Goal: Task Accomplishment & Management: Use online tool/utility

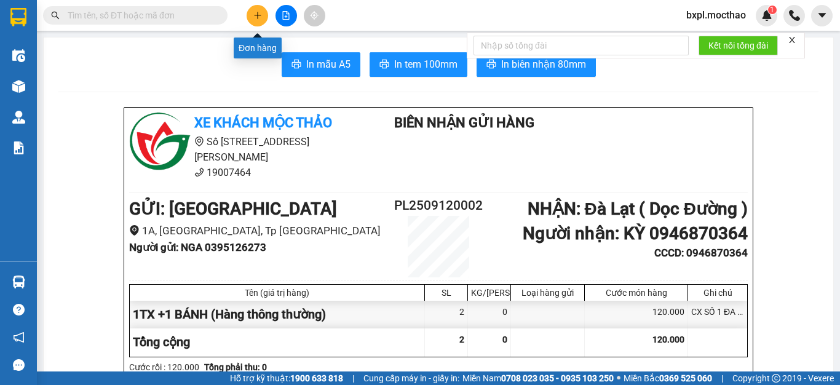
click at [259, 15] on icon "plus" at bounding box center [257, 15] width 9 height 9
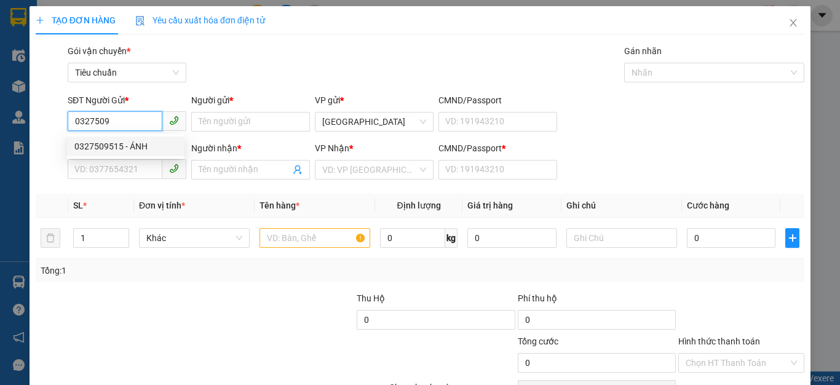
click at [101, 147] on div "0327509515 - ÁNH" at bounding box center [125, 147] width 103 height 14
type input "0327509515"
type input "ÁNH"
type input "0962720683"
type input "THẢO"
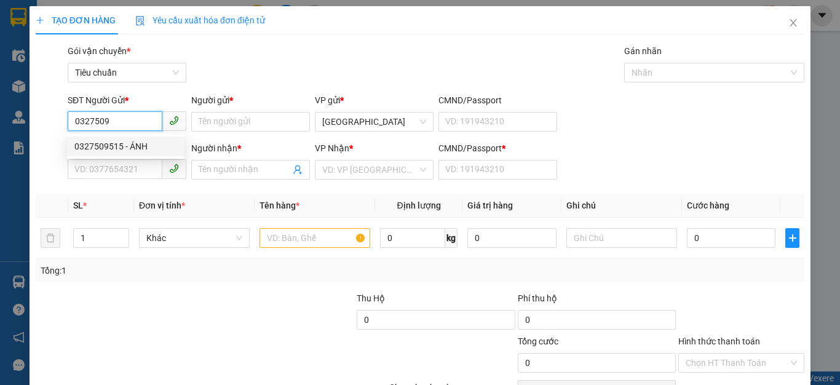
type input "0962720683"
type input "30.000"
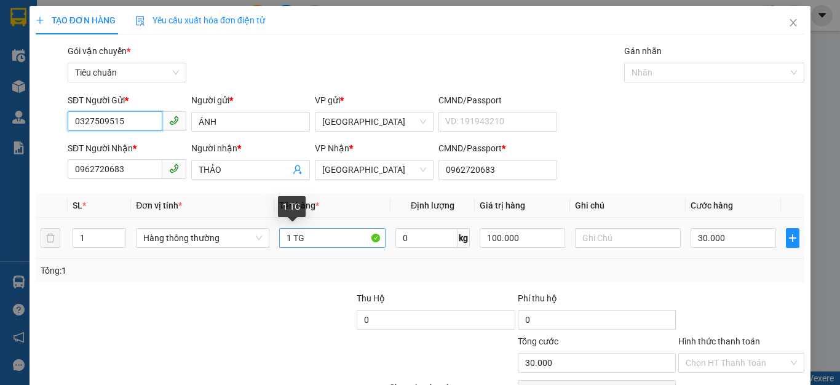
type input "0327509515"
click at [316, 236] on input "1 TG" at bounding box center [332, 238] width 106 height 20
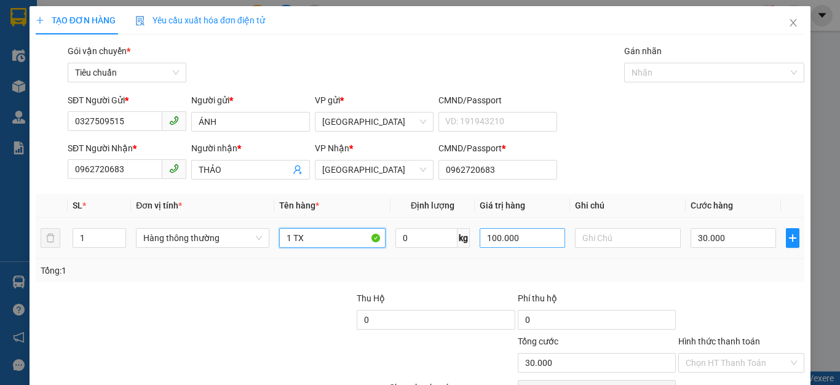
type input "1 TX"
click at [540, 238] on input "100.000" at bounding box center [522, 238] width 85 height 20
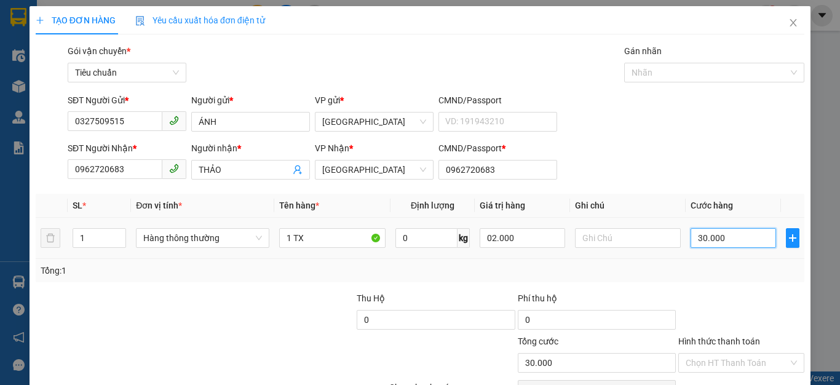
type input "2.000.000"
click at [737, 239] on input "30.000" at bounding box center [733, 238] width 85 height 20
type input "0"
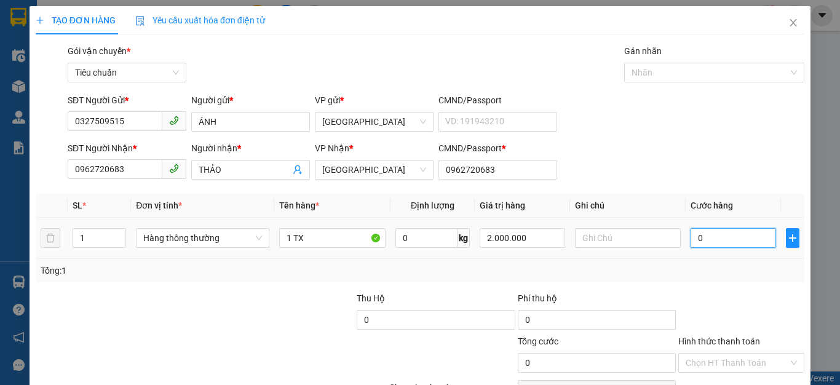
type input "8"
type input "08"
type input "80"
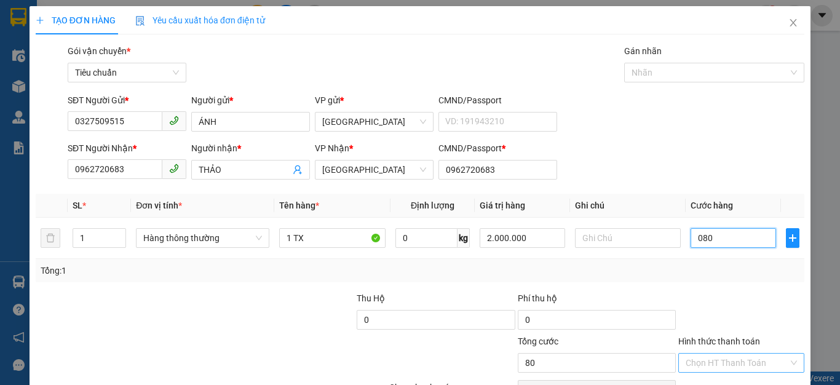
type input "080"
type input "80.000"
click at [719, 361] on input "Hình thức thanh toán" at bounding box center [737, 363] width 103 height 18
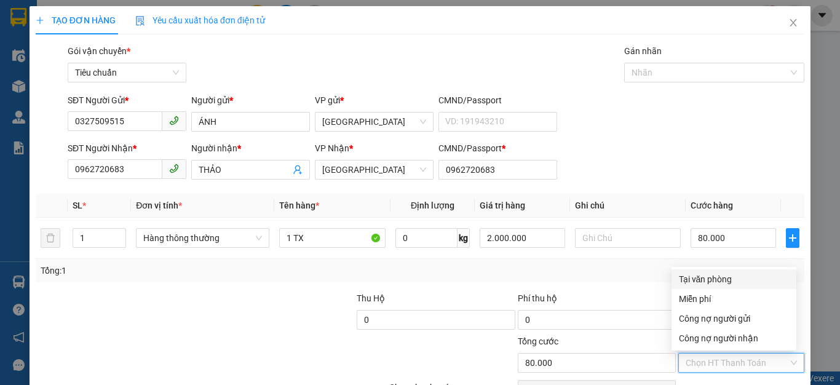
click at [721, 278] on div "Tại văn phòng" at bounding box center [734, 279] width 110 height 14
type input "0"
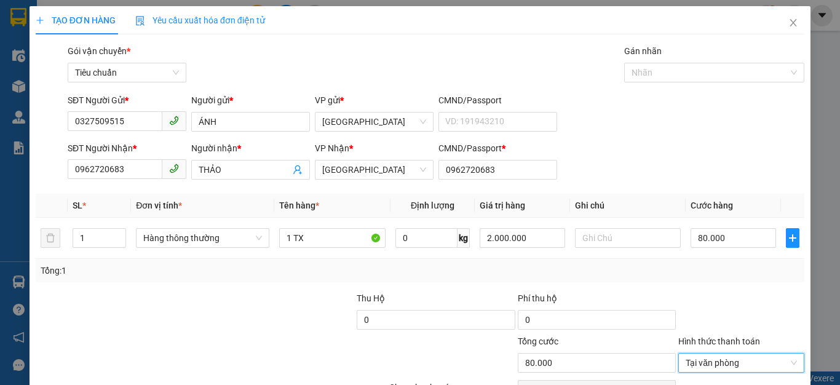
scroll to position [70, 0]
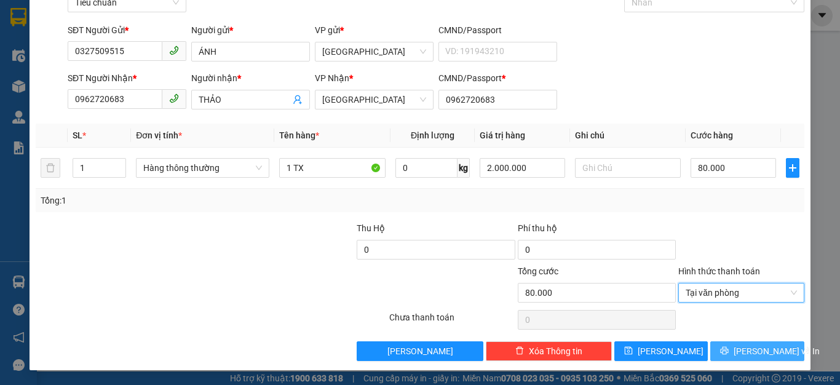
click at [762, 354] on span "[PERSON_NAME] và In" at bounding box center [777, 351] width 86 height 14
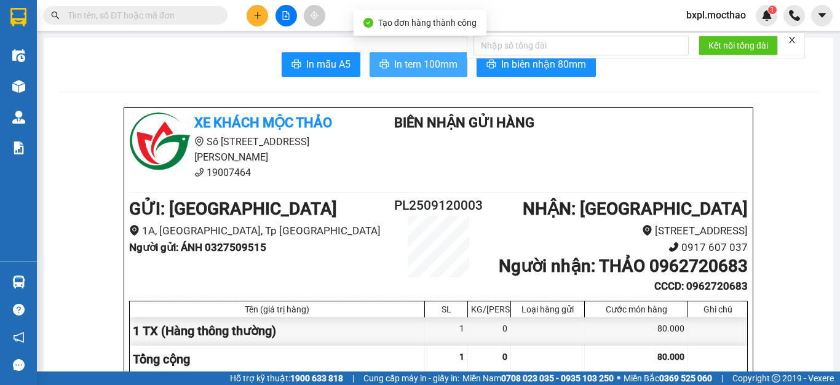
click at [416, 71] on span "In tem 100mm" at bounding box center [425, 64] width 63 height 15
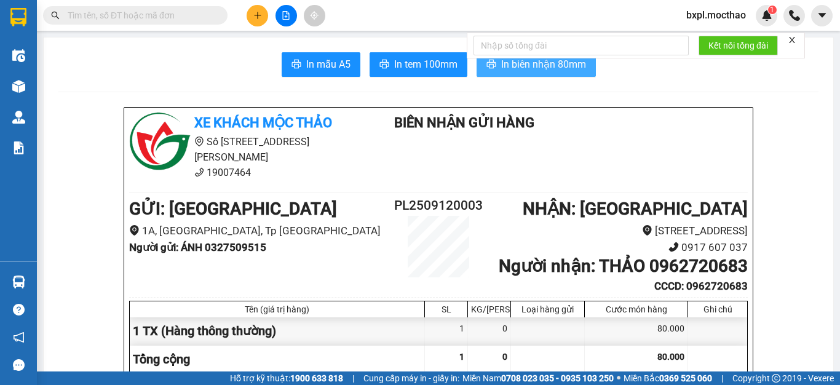
click at [551, 65] on span "In biên nhận 80mm" at bounding box center [543, 64] width 85 height 15
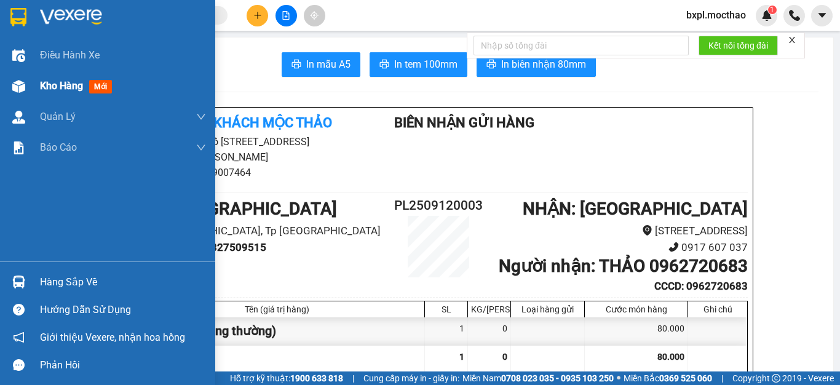
click at [25, 85] on div at bounding box center [19, 87] width 22 height 22
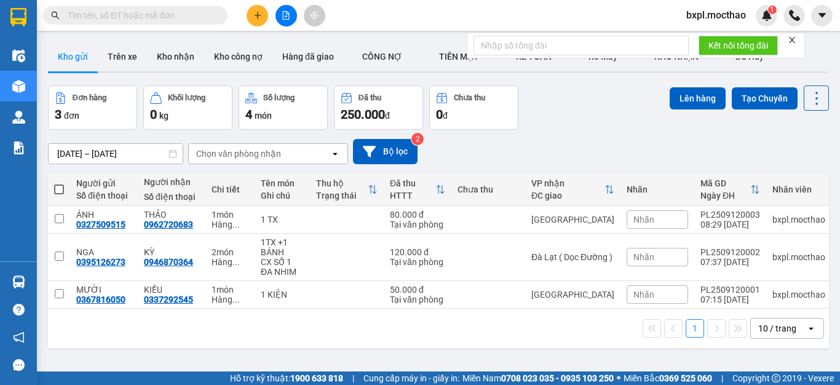
click at [61, 190] on span at bounding box center [59, 189] width 10 height 10
click at [59, 183] on input "checkbox" at bounding box center [59, 183] width 0 height 0
checkbox input "true"
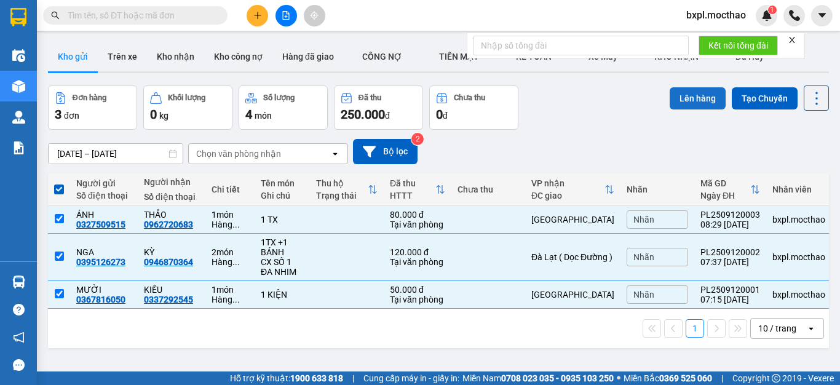
click at [688, 100] on button "Lên hàng" at bounding box center [698, 98] width 56 height 22
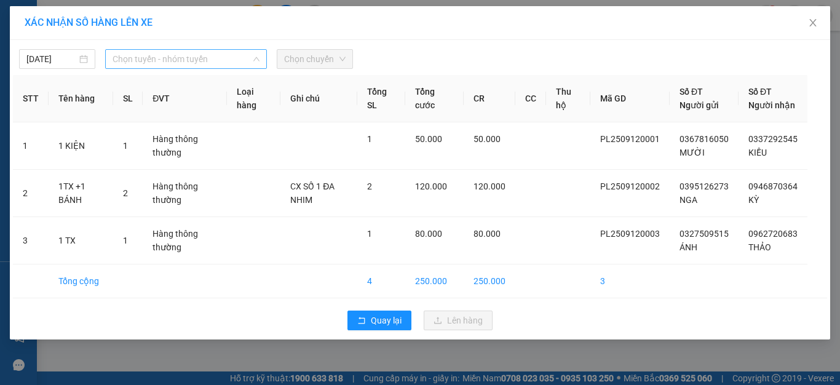
click at [169, 57] on span "Chọn tuyến - nhóm tuyến" at bounding box center [186, 59] width 147 height 18
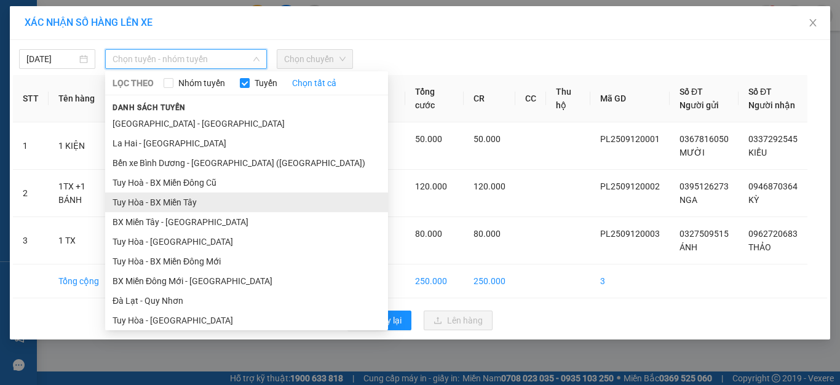
scroll to position [123, 0]
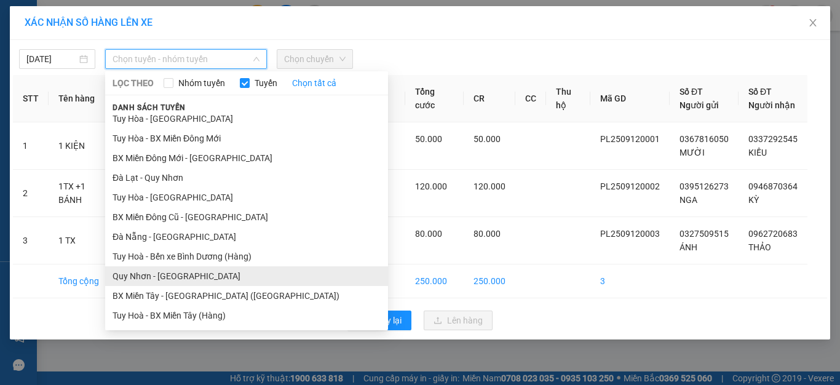
click at [138, 274] on li "Quy Nhơn - [GEOGRAPHIC_DATA]" at bounding box center [246, 276] width 283 height 20
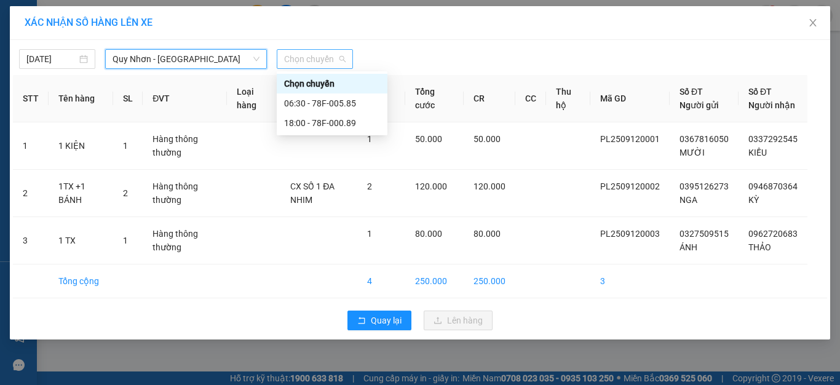
click at [312, 59] on span "Chọn chuyến" at bounding box center [314, 59] width 61 height 18
click at [315, 102] on div "06:30 - 78F-005.85" at bounding box center [332, 104] width 96 height 14
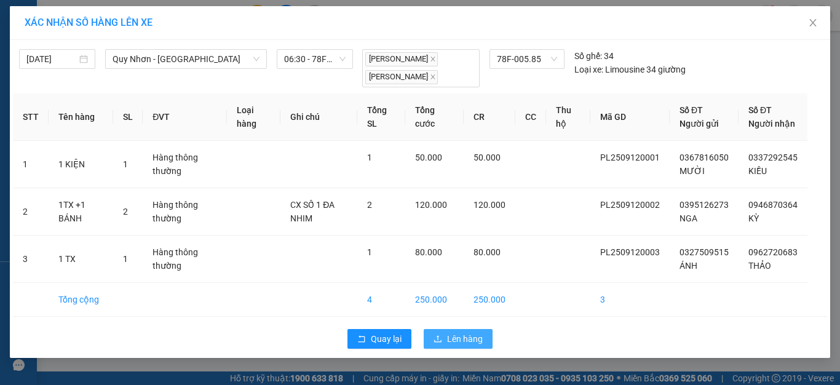
click at [447, 346] on span "Lên hàng" at bounding box center [465, 339] width 36 height 14
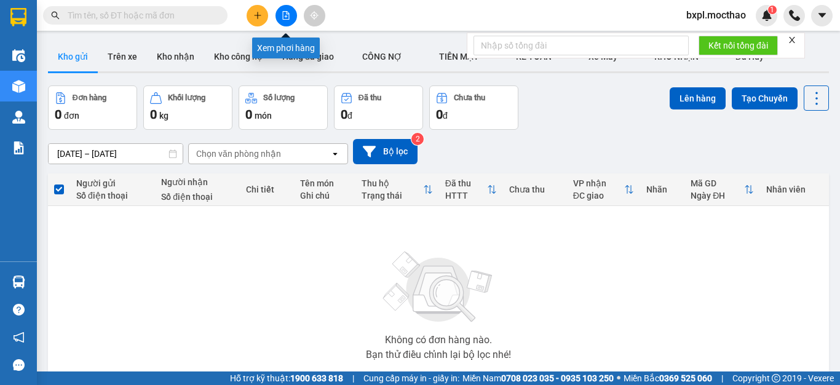
click at [287, 13] on icon "file-add" at bounding box center [286, 15] width 9 height 9
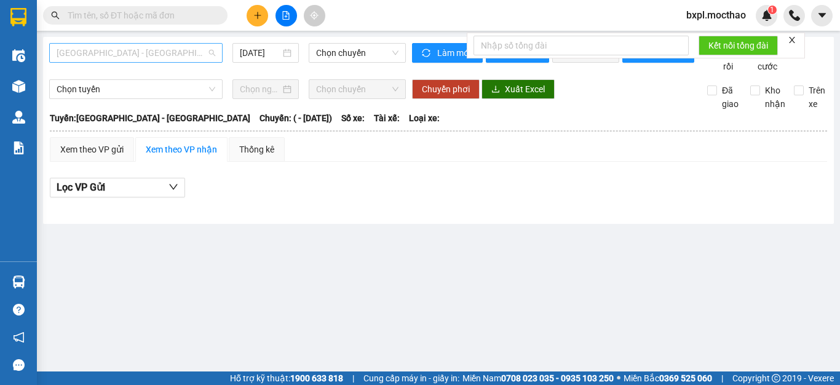
click at [164, 56] on span "[GEOGRAPHIC_DATA] - [GEOGRAPHIC_DATA]" at bounding box center [136, 53] width 159 height 18
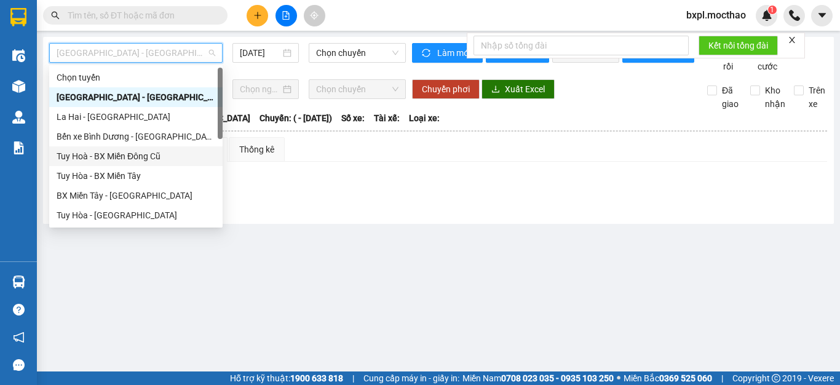
scroll to position [184, 0]
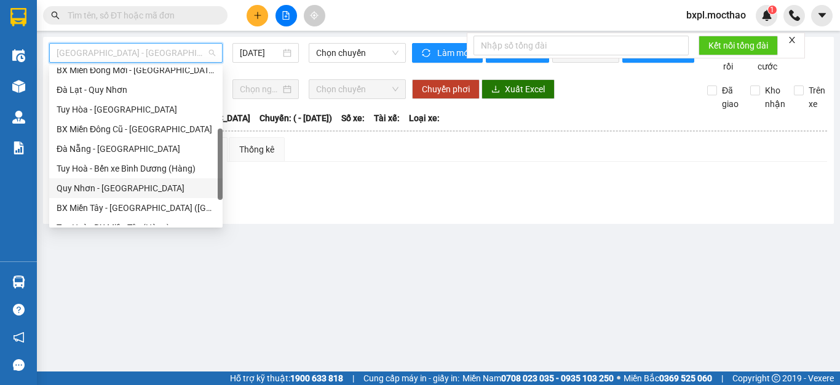
click at [85, 186] on div "Quy Nhơn - [GEOGRAPHIC_DATA]" at bounding box center [136, 188] width 159 height 14
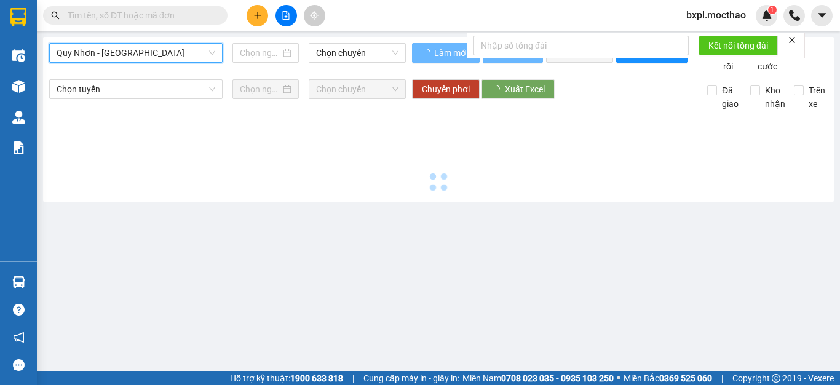
type input "[DATE]"
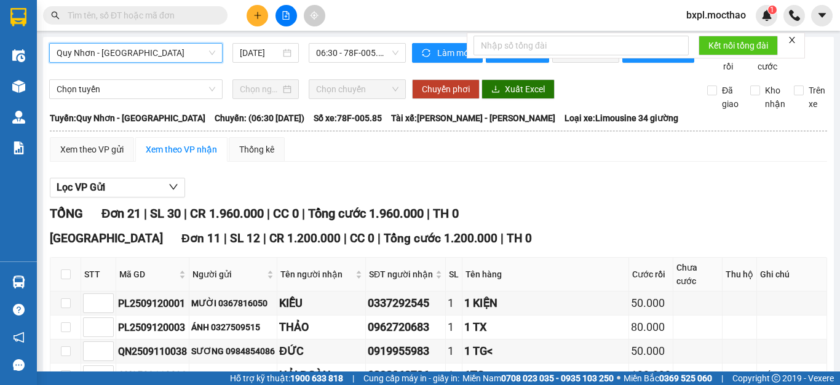
scroll to position [123, 0]
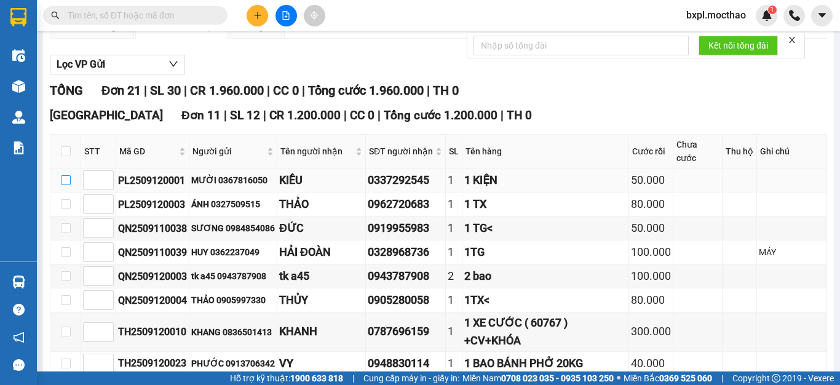
click at [66, 180] on input "checkbox" at bounding box center [66, 180] width 10 height 10
checkbox input "true"
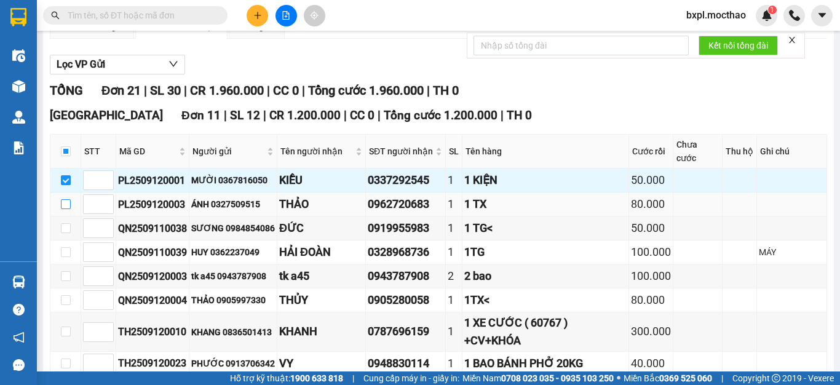
click at [66, 204] on input "checkbox" at bounding box center [66, 204] width 10 height 10
checkbox input "true"
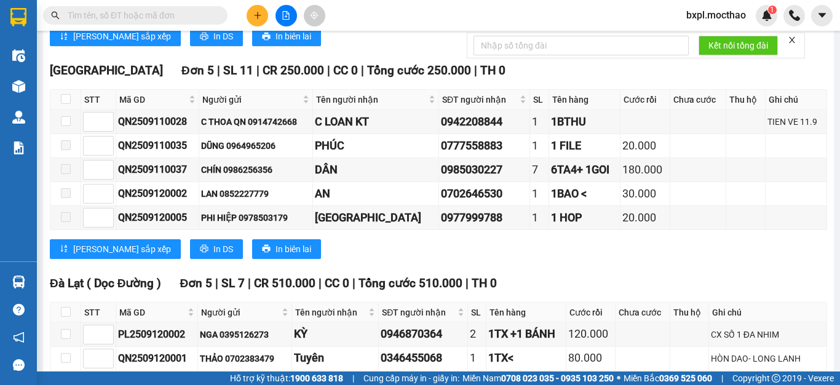
scroll to position [673, 0]
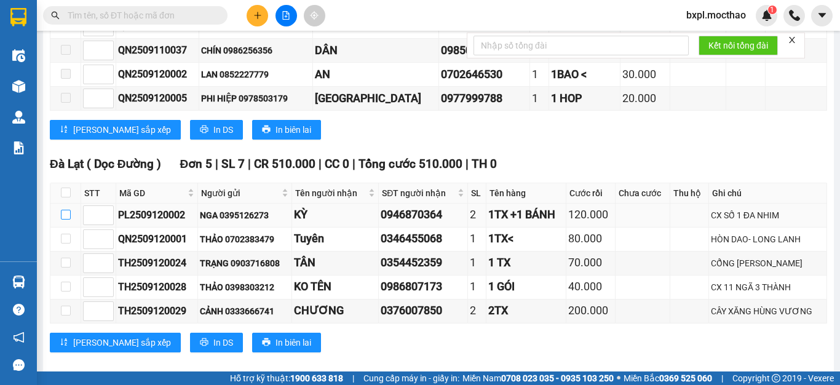
click at [65, 210] on input "checkbox" at bounding box center [66, 215] width 10 height 10
checkbox input "true"
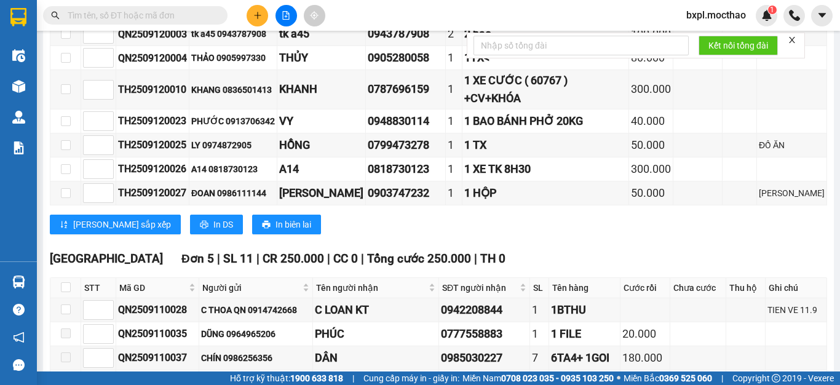
scroll to position [0, 0]
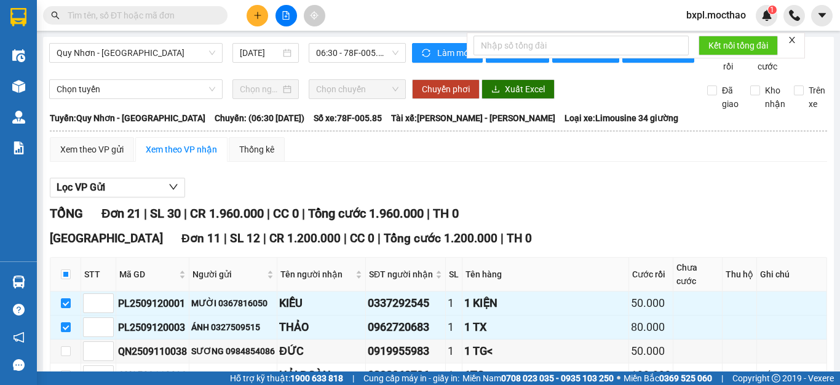
click at [791, 40] on icon "close" at bounding box center [792, 40] width 9 height 9
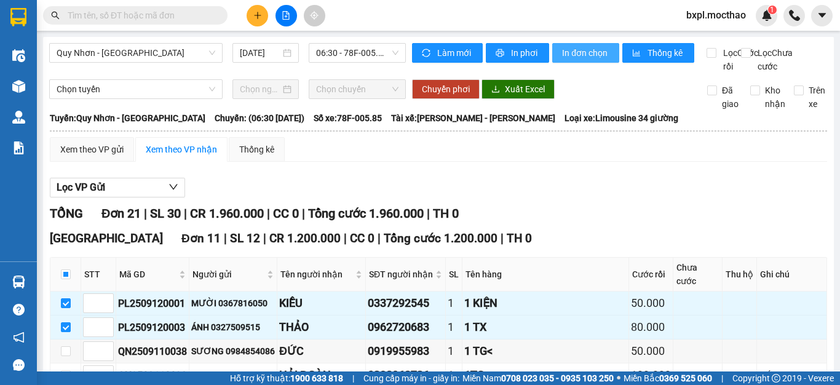
click at [583, 57] on span "In đơn chọn" at bounding box center [585, 53] width 47 height 14
click at [574, 57] on span "In đơn chọn" at bounding box center [585, 53] width 47 height 14
